Goal: Information Seeking & Learning: Check status

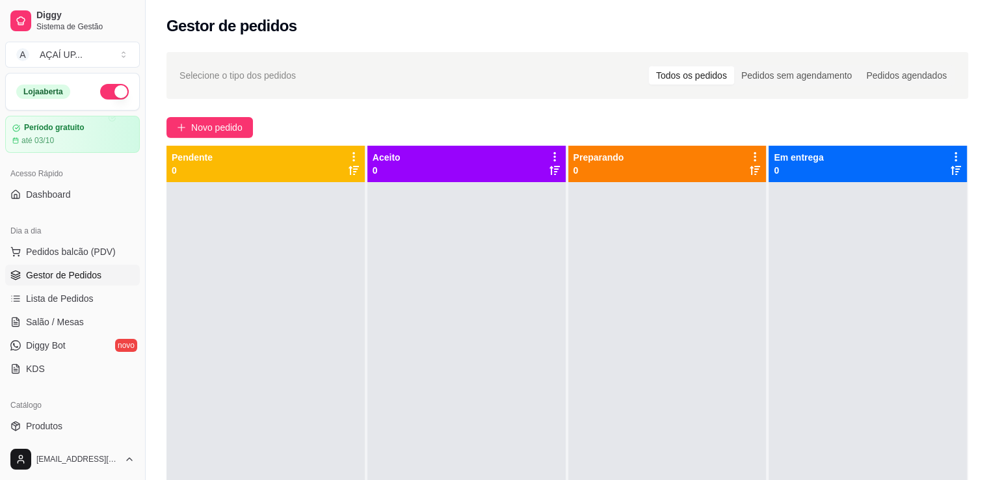
click at [848, 316] on div at bounding box center [867, 422] width 198 height 480
click at [62, 304] on link "Lista de Pedidos" at bounding box center [72, 298] width 135 height 21
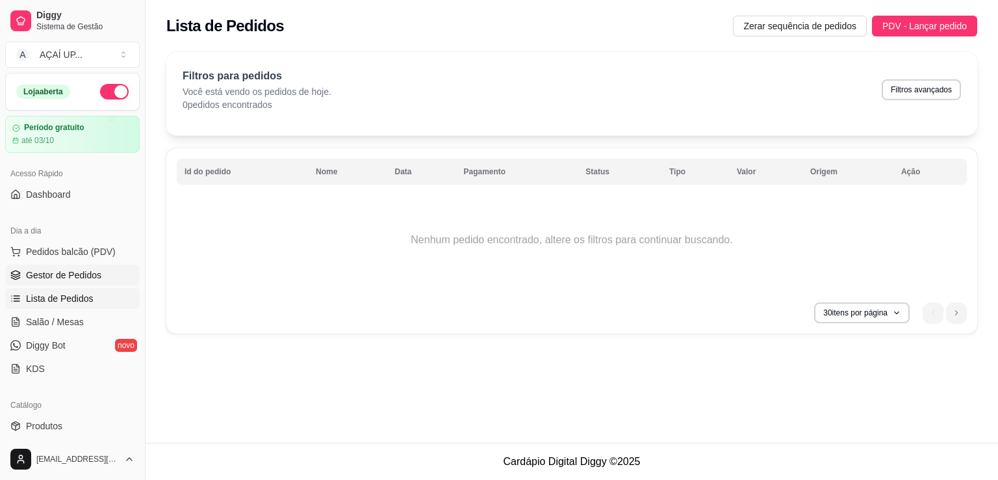
click at [70, 271] on span "Gestor de Pedidos" at bounding box center [63, 274] width 75 height 13
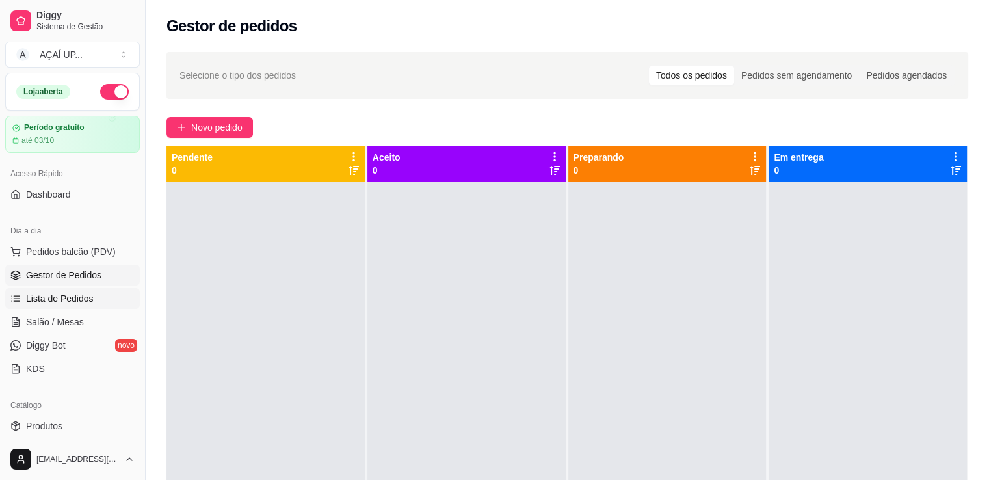
click at [66, 301] on span "Lista de Pedidos" at bounding box center [60, 298] width 68 height 13
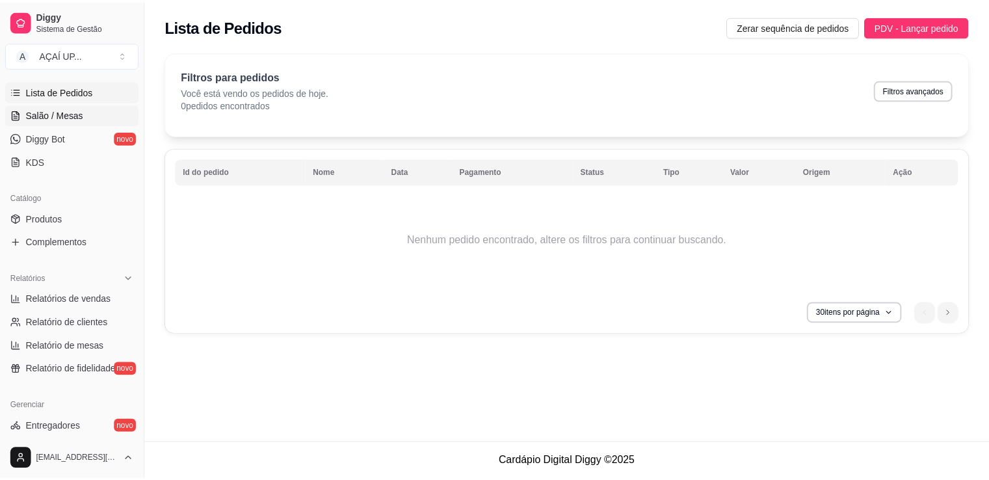
scroll to position [211, 0]
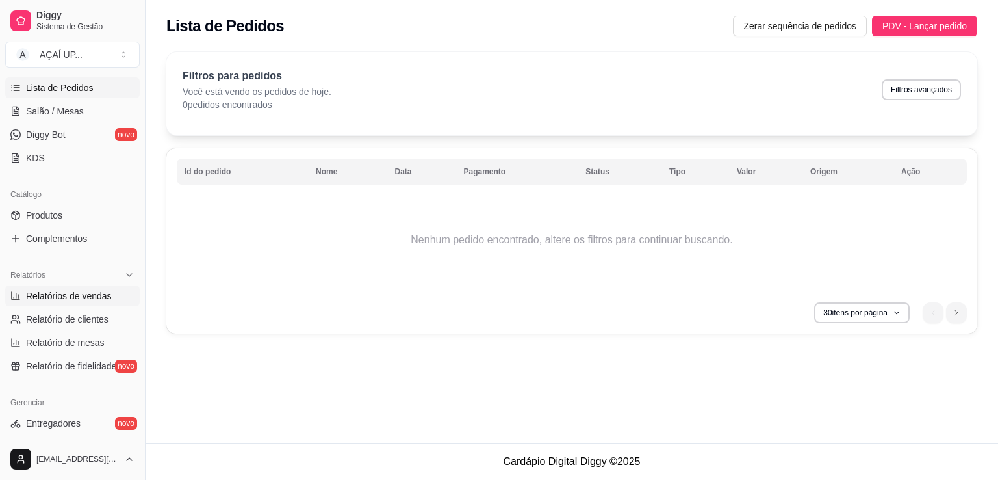
click at [72, 300] on span "Relatórios de vendas" at bounding box center [69, 295] width 86 height 13
select select "ALL"
select select "0"
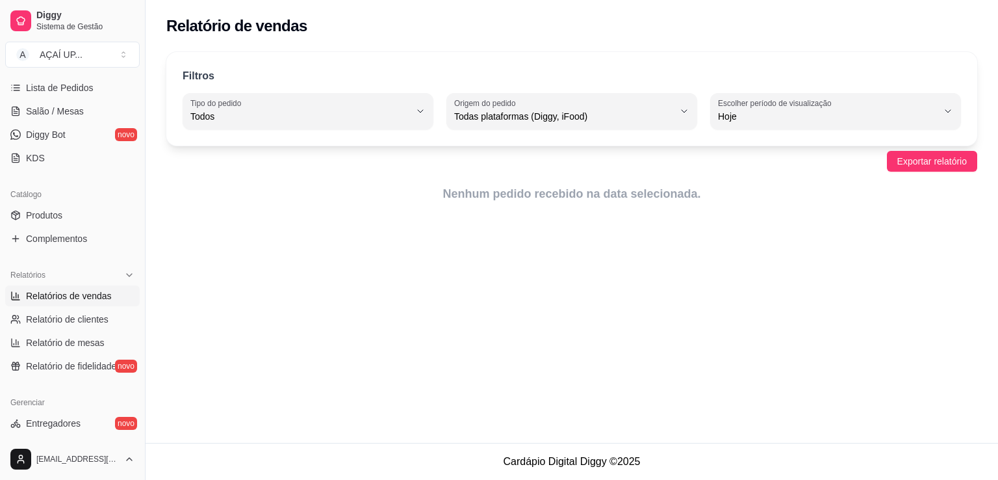
click at [101, 291] on span "Relatórios de vendas" at bounding box center [69, 295] width 86 height 13
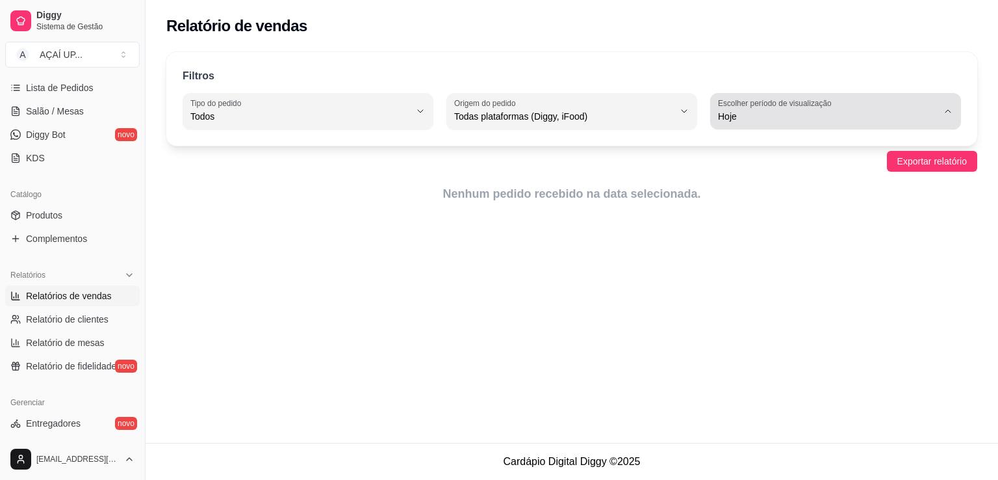
click at [760, 124] on div "Hoje" at bounding box center [828, 111] width 220 height 26
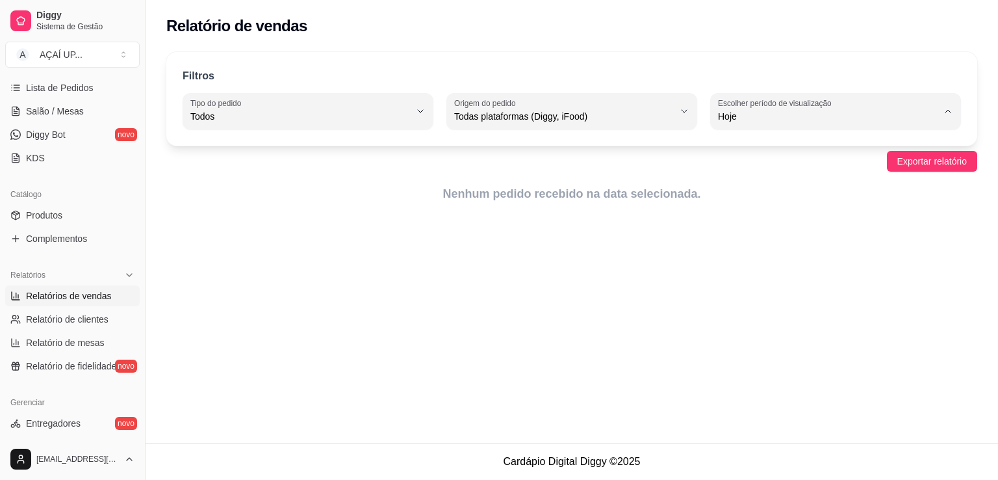
click at [757, 172] on span "Ontem" at bounding box center [829, 168] width 209 height 12
type input "1"
select select "1"
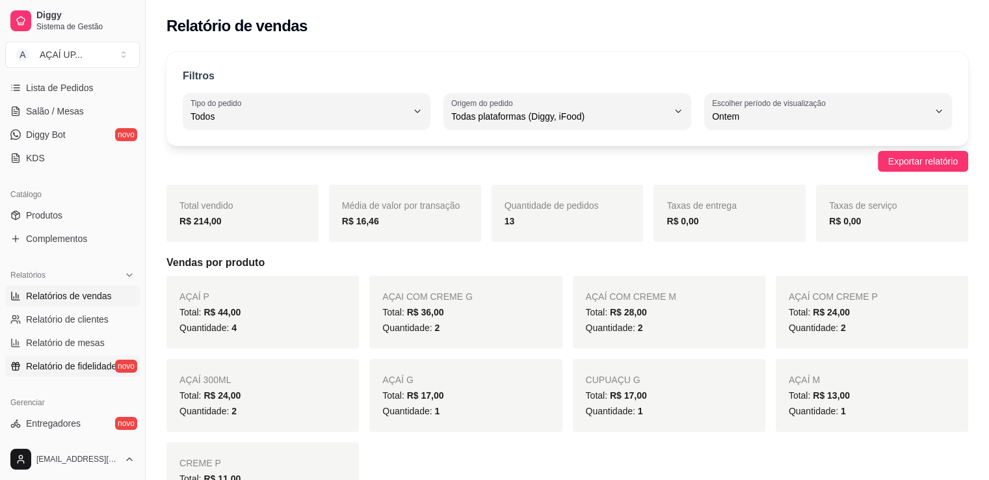
click at [108, 364] on span "Relatório de fidelidade" at bounding box center [71, 365] width 90 height 13
